Goal: Transaction & Acquisition: Purchase product/service

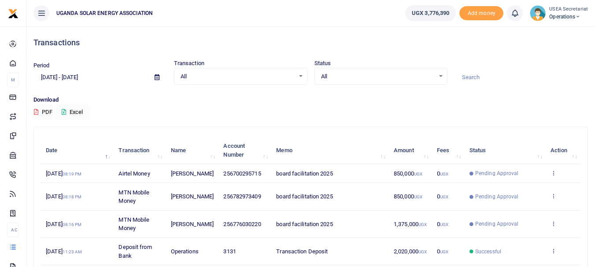
scroll to position [44, 0]
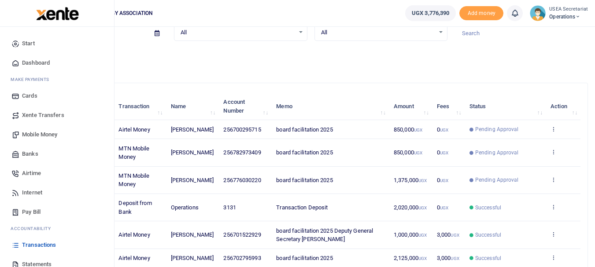
click at [38, 134] on span "Mobile Money" at bounding box center [39, 134] width 35 height 9
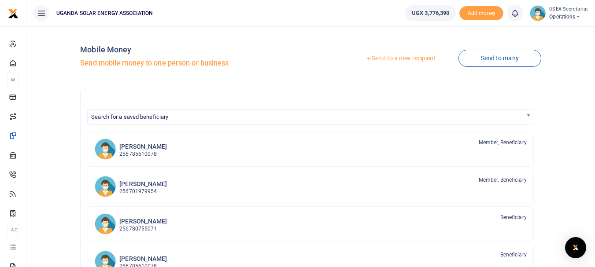
click at [383, 58] on link "Send to a new recipient" at bounding box center [400, 59] width 115 height 16
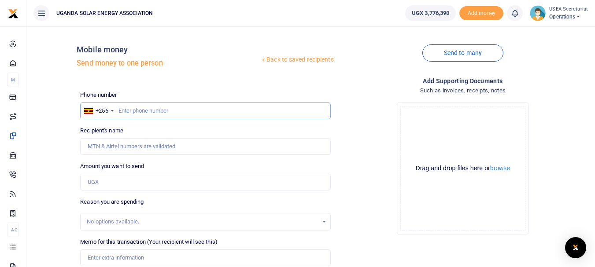
click at [168, 111] on input "text" at bounding box center [205, 111] width 250 height 17
type input "785610078"
type input "Emma Ssemambo"
type input "785610078"
click at [134, 185] on input "Amount you want to send" at bounding box center [205, 182] width 250 height 17
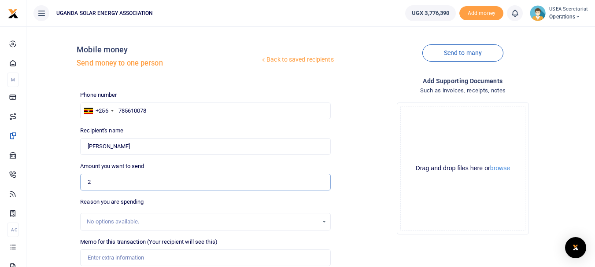
type input "200,000"
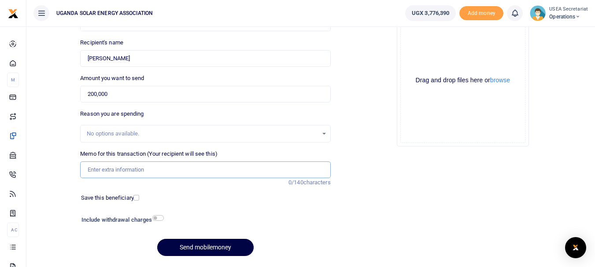
click at [137, 173] on input "Memo for this transaction (Your recipient will see this)" at bounding box center [205, 170] width 250 height 17
type input "Facilitation to Lira"
click at [159, 217] on input "checkbox" at bounding box center [157, 218] width 11 height 6
checkbox input "true"
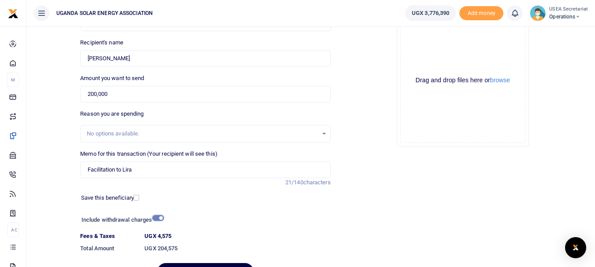
scroll to position [138, 0]
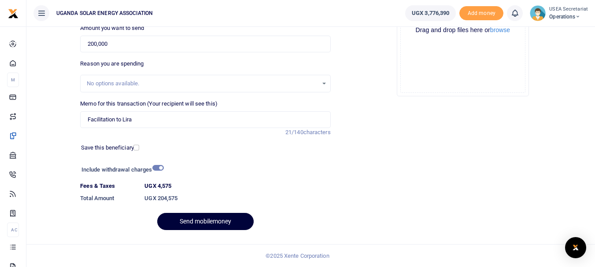
click at [186, 221] on button "Send mobilemoney" at bounding box center [205, 221] width 96 height 17
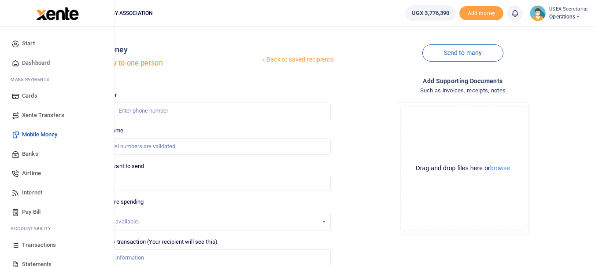
click at [37, 60] on span "Dashboard" at bounding box center [36, 63] width 28 height 9
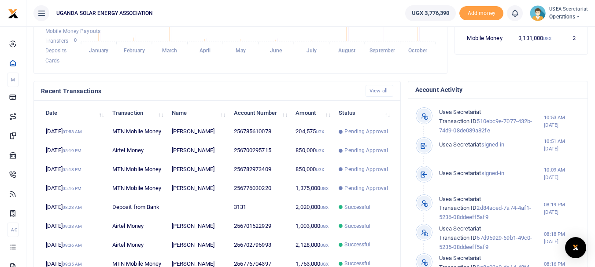
scroll to position [259, 0]
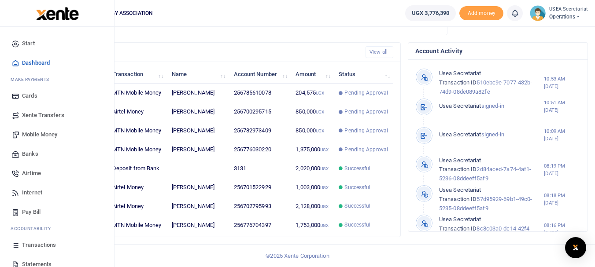
click at [36, 243] on span "Transactions" at bounding box center [39, 245] width 34 height 9
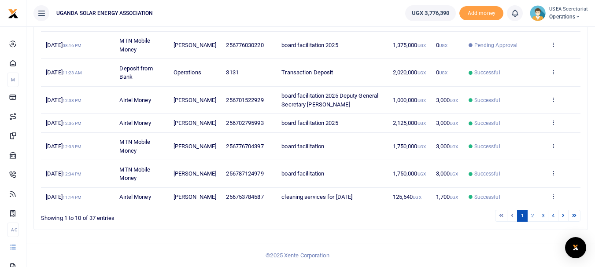
scroll to position [224, 0]
click at [536, 214] on link "2" at bounding box center [532, 216] width 11 height 12
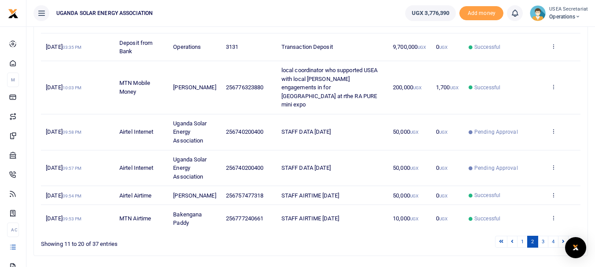
scroll to position [222, 0]
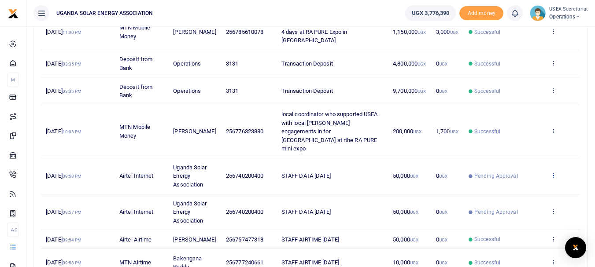
click at [553, 172] on icon at bounding box center [553, 175] width 6 height 6
click at [530, 153] on link "View details" at bounding box center [521, 156] width 70 height 12
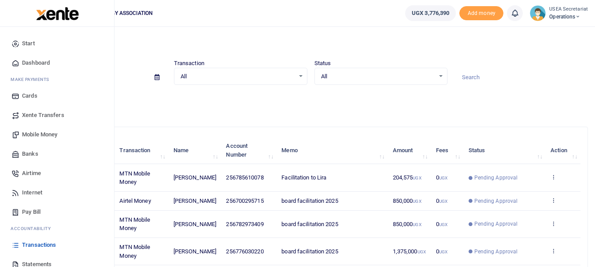
click at [40, 62] on span "Dashboard" at bounding box center [36, 63] width 28 height 9
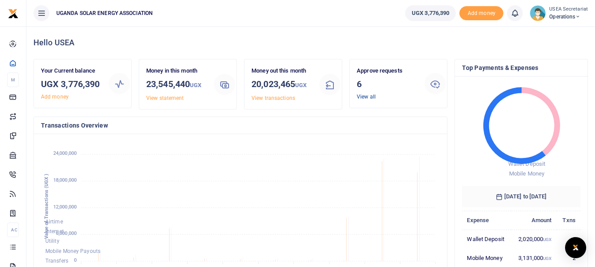
click at [361, 95] on link "View all" at bounding box center [366, 97] width 19 height 6
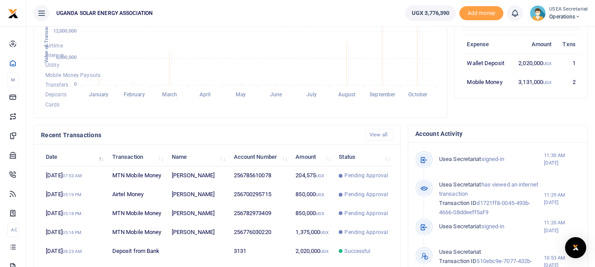
scroll to position [220, 0]
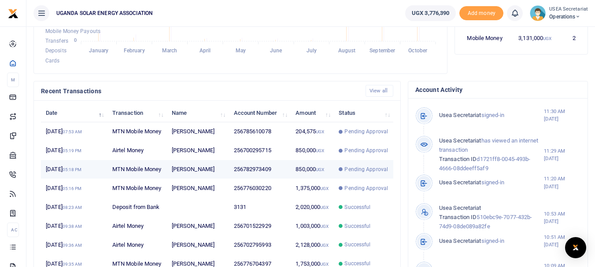
drag, startPoint x: 322, startPoint y: 173, endPoint x: 260, endPoint y: 176, distance: 62.2
click at [260, 176] on td "256782973409" at bounding box center [260, 169] width 62 height 19
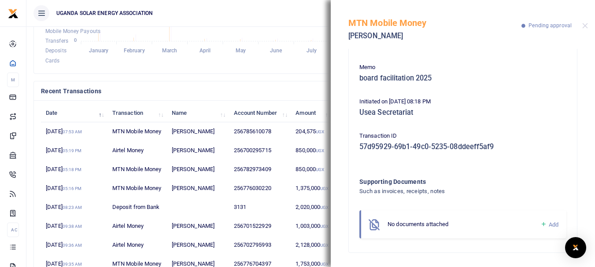
scroll to position [0, 0]
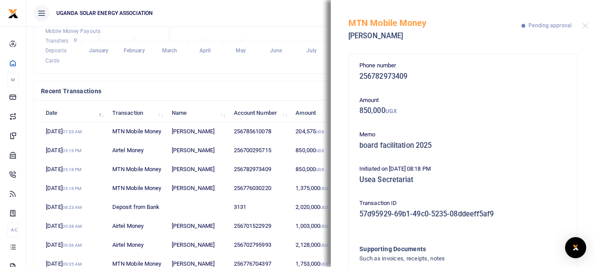
click at [585, 22] on div "MTN Mobile Money Edirisa Sembatya Pending approval" at bounding box center [463, 24] width 264 height 49
click at [587, 26] on button "Close" at bounding box center [585, 26] width 6 height 6
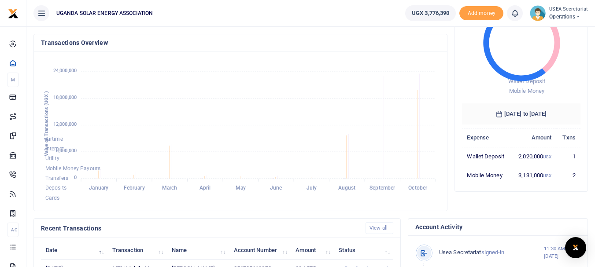
scroll to position [259, 0]
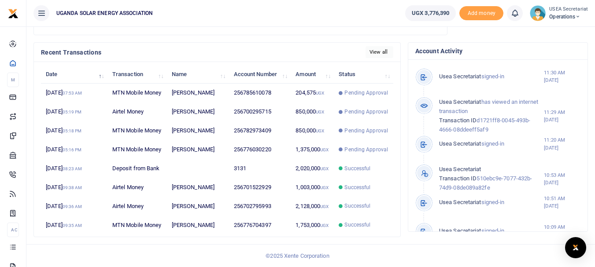
click at [372, 53] on link "View all" at bounding box center [379, 52] width 28 height 12
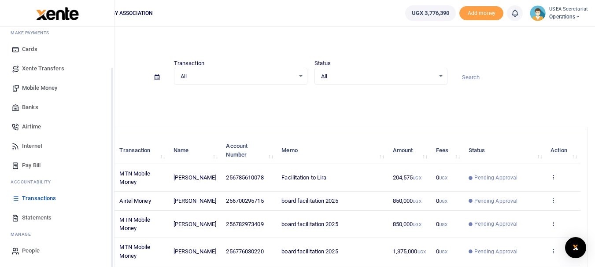
scroll to position [3, 0]
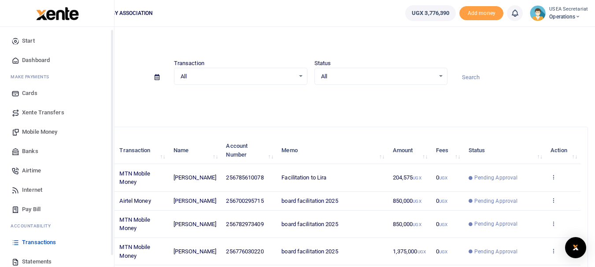
click at [43, 134] on span "Mobile Money" at bounding box center [39, 132] width 35 height 9
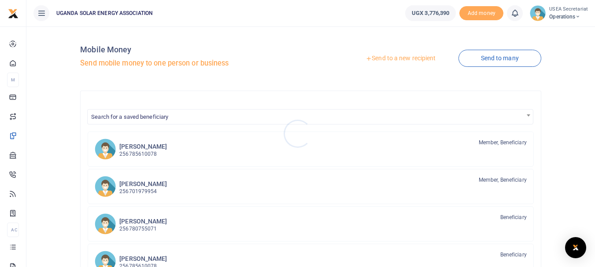
click at [405, 55] on div at bounding box center [297, 133] width 595 height 267
click at [402, 58] on link "Send to a new recipient" at bounding box center [400, 59] width 115 height 16
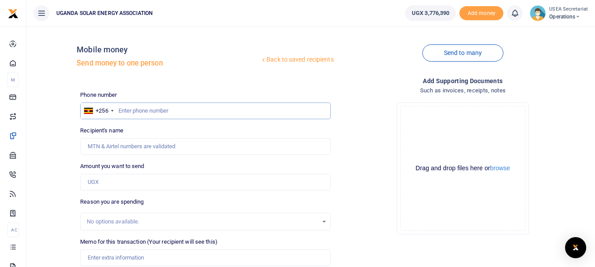
click at [167, 112] on input "text" at bounding box center [205, 111] width 250 height 17
type input "777240661"
type input "Bakengana Paddy"
type input "777240661"
click at [129, 180] on input "Amount you want to send" at bounding box center [205, 182] width 250 height 17
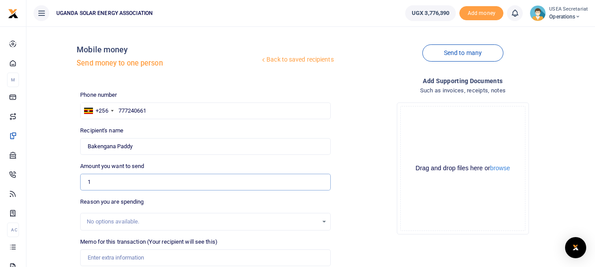
type input "102,450"
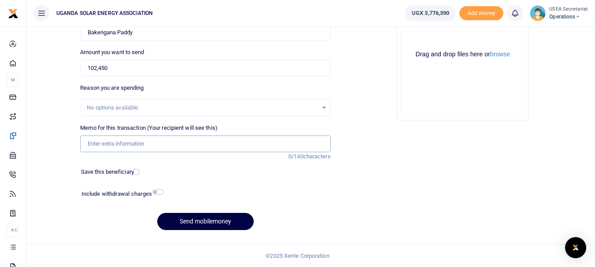
click at [129, 142] on input "Memo for this transaction (Your recipient will see this)" at bounding box center [205, 144] width 250 height 17
type input "w"
drag, startPoint x: 140, startPoint y: 144, endPoint x: 130, endPoint y: 144, distance: 10.2
click at [130, 144] on input "staff walfare for june 2025" at bounding box center [205, 144] width 250 height 17
click at [88, 144] on input "staff walfare for October 2025" at bounding box center [205, 144] width 250 height 17
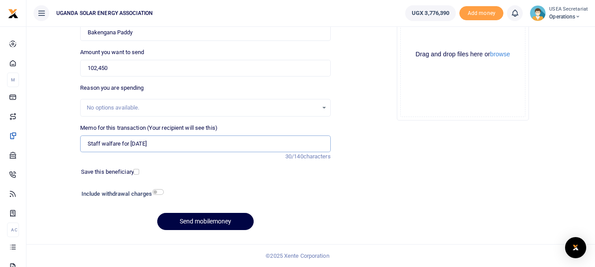
click at [103, 143] on input "Staff walfare for October 2025" at bounding box center [205, 144] width 250 height 17
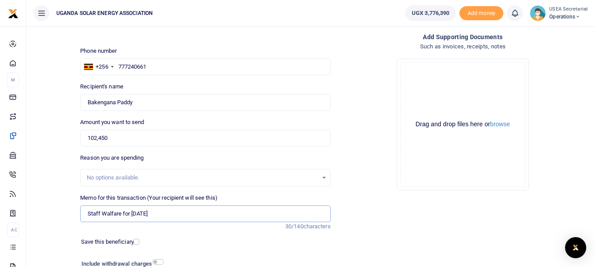
scroll to position [88, 0]
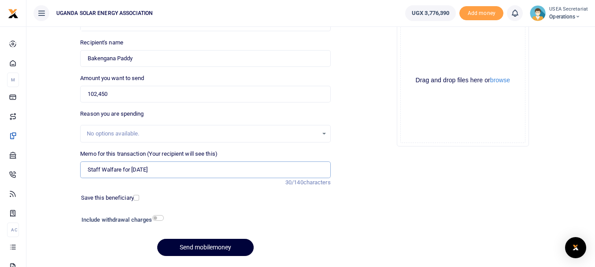
type input "Staff Walfare for [DATE]"
click at [201, 244] on button "Send mobilemoney" at bounding box center [205, 247] width 96 height 17
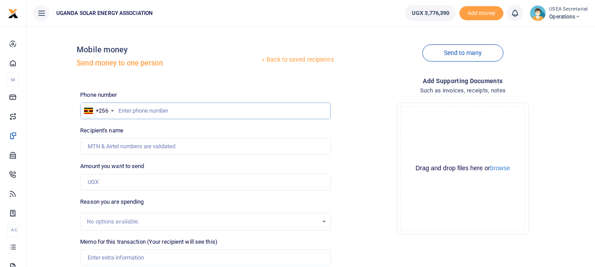
click at [145, 111] on input "text" at bounding box center [205, 111] width 250 height 17
type input "785610078"
type input "Emma Ssemambo"
type input "785610078"
click at [123, 184] on input "Amount you want to send" at bounding box center [205, 182] width 250 height 17
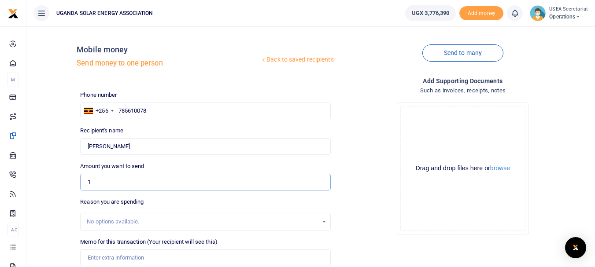
drag, startPoint x: 98, startPoint y: 182, endPoint x: 88, endPoint y: 181, distance: 10.2
click at [88, 181] on input "1" at bounding box center [205, 182] width 250 height 17
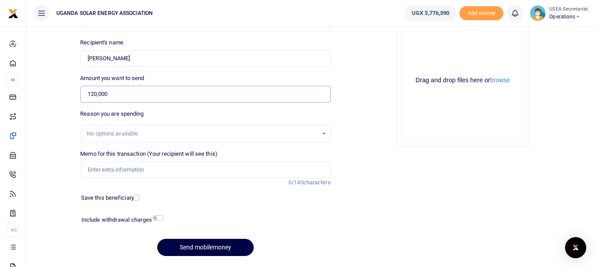
type input "120,000"
click at [124, 173] on input "Memo for this transaction (Your recipient will see this)" at bounding box center [205, 170] width 250 height 17
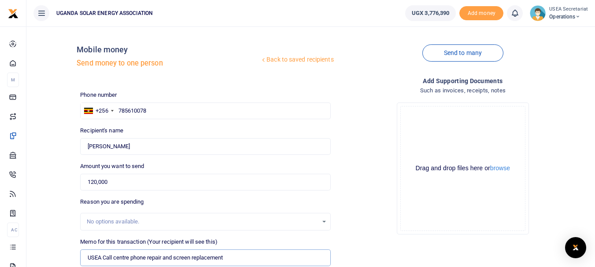
scroll to position [114, 0]
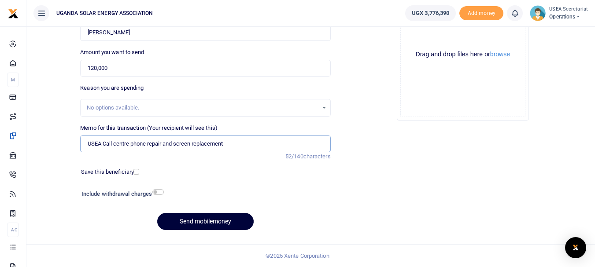
type input "USEA Call centre phone repair and screen replacement"
click at [191, 223] on button "Send mobilemoney" at bounding box center [205, 221] width 96 height 17
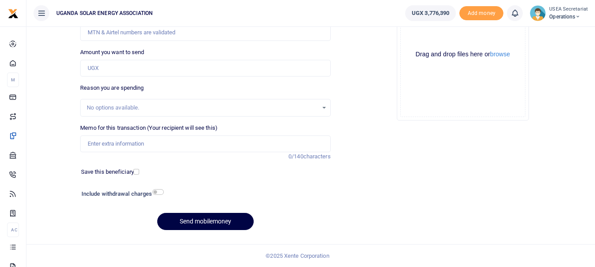
scroll to position [70, 0]
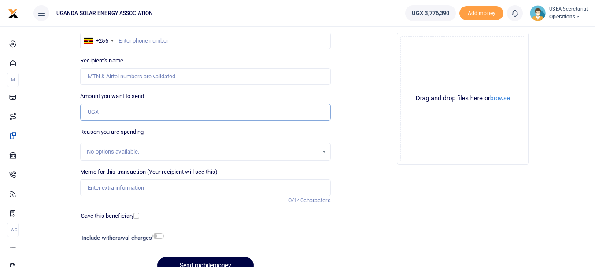
click at [124, 115] on input "Amount you want to send" at bounding box center [205, 112] width 250 height 17
type input "18,244"
click at [201, 130] on div "Reason you are spending No options available." at bounding box center [205, 144] width 250 height 33
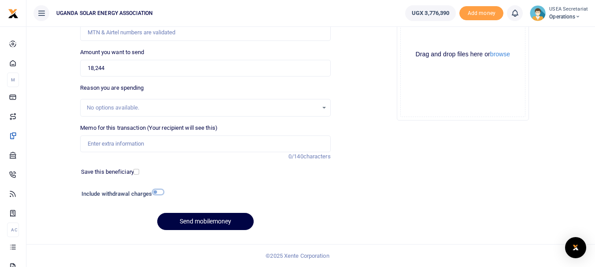
click at [161, 192] on input "checkbox" at bounding box center [157, 192] width 11 height 6
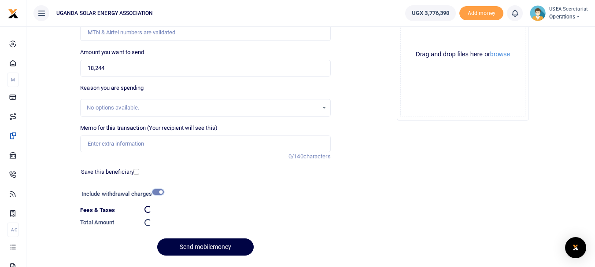
checkbox input "false"
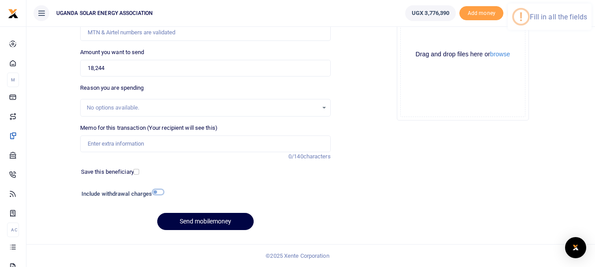
scroll to position [26, 0]
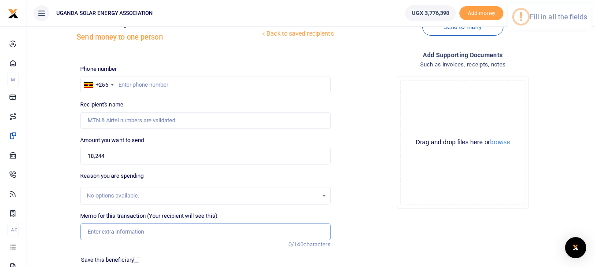
click at [130, 232] on input "Memo for this transaction (Your recipient will see this)" at bounding box center [205, 232] width 250 height 17
click at [80, 233] on div "Memo for this transaction (Your recipient will see this) e Reason is required. …" at bounding box center [205, 230] width 257 height 37
type input "u"
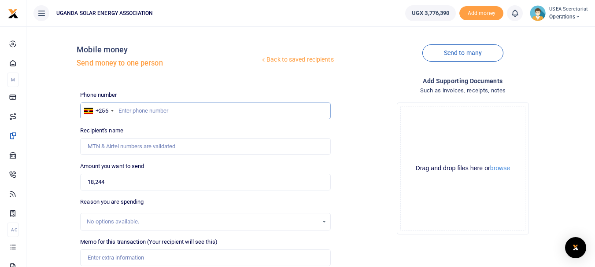
click at [131, 110] on input "text" at bounding box center [205, 111] width 250 height 17
type input "787452268"
type input "[PERSON_NAME] Turyakyira"
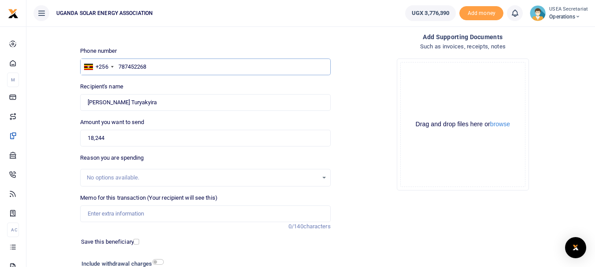
type input "787452268"
click at [119, 215] on input "Memo for this transaction (Your recipient will see this)" at bounding box center [205, 214] width 250 height 17
type input "Electricity wiring/connections to the exhibition area for USEA EXPO 2025"
click at [196, 213] on input "Electricity wiring/connections to the exhibition area for USEA EXPO 2025" at bounding box center [205, 214] width 250 height 17
drag, startPoint x: 273, startPoint y: 214, endPoint x: 88, endPoint y: 212, distance: 184.9
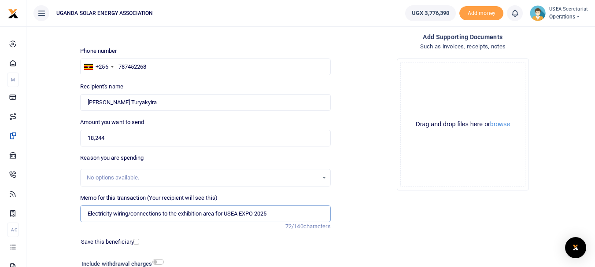
click at [88, 212] on input "Electricity wiring/connections to the exhibition area for USEA EXPO 2025" at bounding box center [205, 214] width 250 height 17
type input "u"
click at [449, 220] on div "Add supporting Documents Such as invoices, receipts, notes Drop your files here…" at bounding box center [462, 170] width 257 height 276
drag, startPoint x: 118, startPoint y: 214, endPoint x: 56, endPoint y: 209, distance: 61.4
click at [56, 209] on div "Back to saved recipients Mobile money Send money to one person Send to many Pho…" at bounding box center [310, 148] width 561 height 318
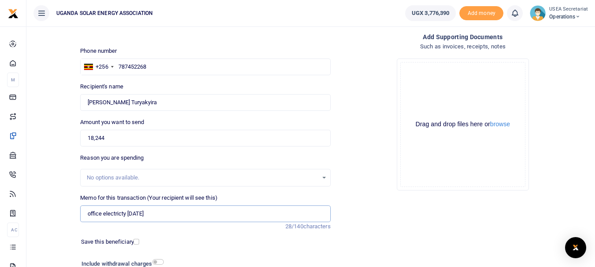
drag, startPoint x: 138, startPoint y: 214, endPoint x: 130, endPoint y: 217, distance: 7.9
click at [130, 217] on input "office electricty april 2025" at bounding box center [205, 214] width 250 height 17
click at [132, 210] on input "office electricty abill for september 2025" at bounding box center [205, 214] width 250 height 17
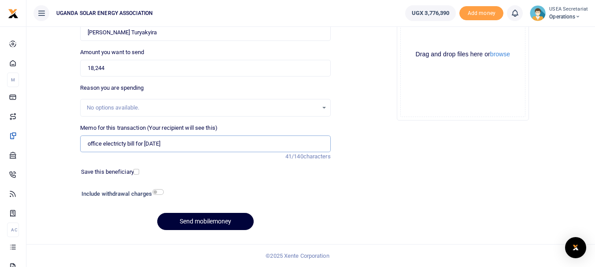
type input "office electricty bill for [DATE]"
click at [186, 222] on button "Send mobilemoney" at bounding box center [205, 221] width 96 height 17
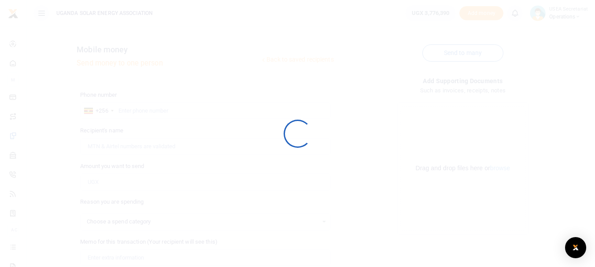
select select
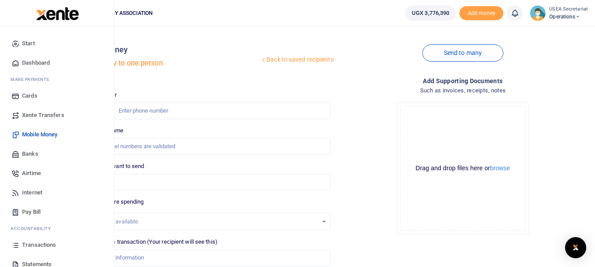
click at [35, 247] on span "Transactions" at bounding box center [39, 245] width 34 height 9
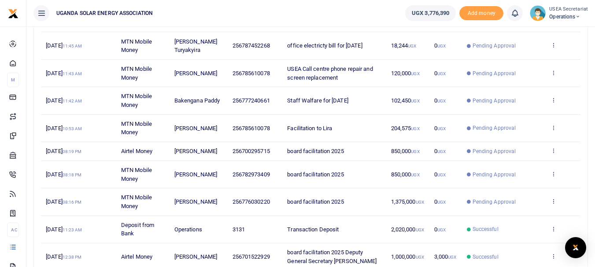
scroll to position [88, 0]
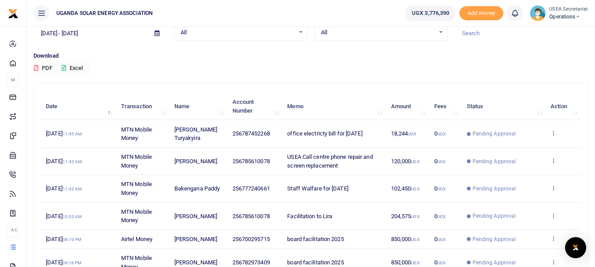
scroll to position [88, 0]
